Goal: Information Seeking & Learning: Check status

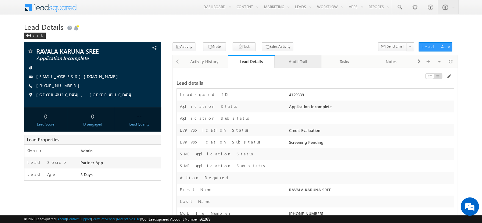
click at [291, 59] on div "Audit Trail" at bounding box center [297, 61] width 36 height 7
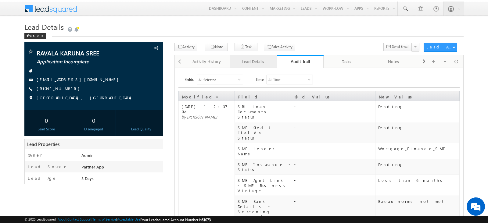
click at [245, 61] on div "Lead Details" at bounding box center [253, 61] width 36 height 7
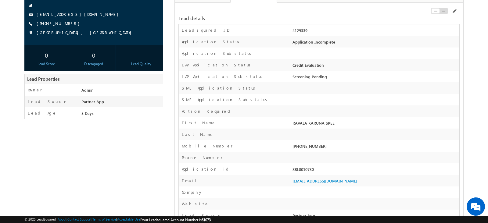
scroll to position [67, 0]
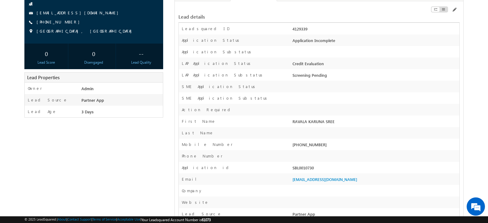
click at [302, 169] on div "SBL0010730" at bounding box center [375, 169] width 168 height 9
copy div "SBL0010730"
click at [424, 97] on div at bounding box center [375, 99] width 168 height 9
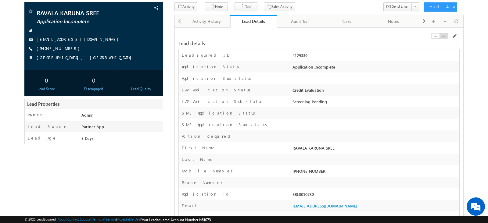
scroll to position [35, 0]
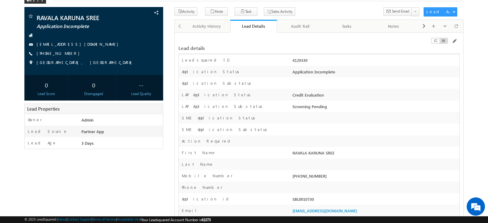
drag, startPoint x: 292, startPoint y: 95, endPoint x: 331, endPoint y: 95, distance: 38.7
click at [331, 95] on div "Credit Evaluation" at bounding box center [375, 96] width 168 height 9
copy div "Credit Evaluation"
drag, startPoint x: 332, startPoint y: 106, endPoint x: 292, endPoint y: 110, distance: 40.5
click at [292, 110] on div "Screening Pending" at bounding box center [375, 108] width 168 height 9
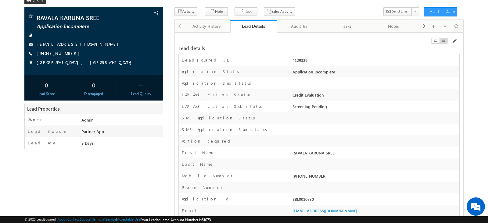
copy div "Screening Pending"
